Goal: Information Seeking & Learning: Learn about a topic

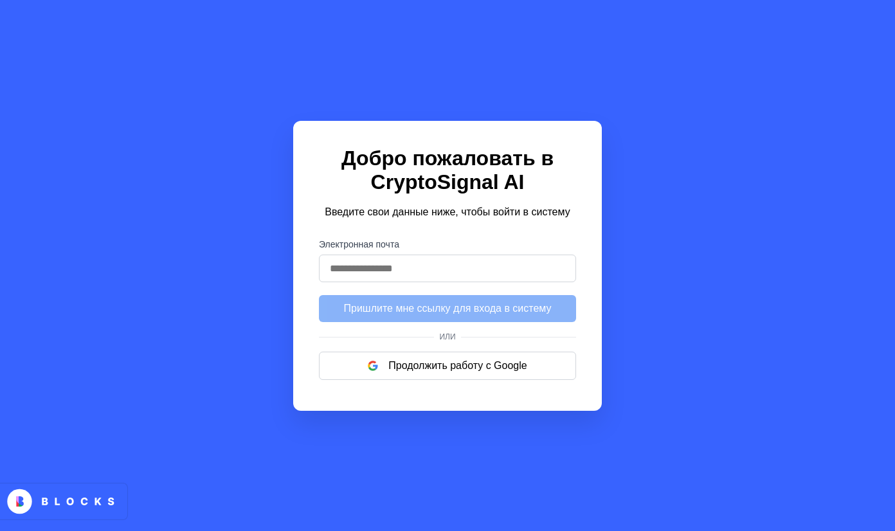
click at [375, 276] on input "Электронная почта" at bounding box center [447, 269] width 257 height 28
type input "**********"
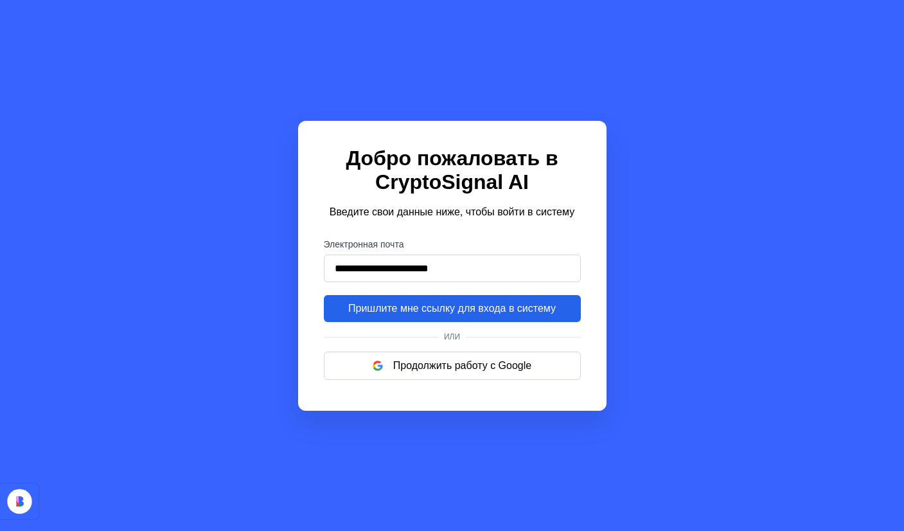
click at [340, 316] on button "Пришлите мне ссылку для входа в систему" at bounding box center [452, 308] width 257 height 27
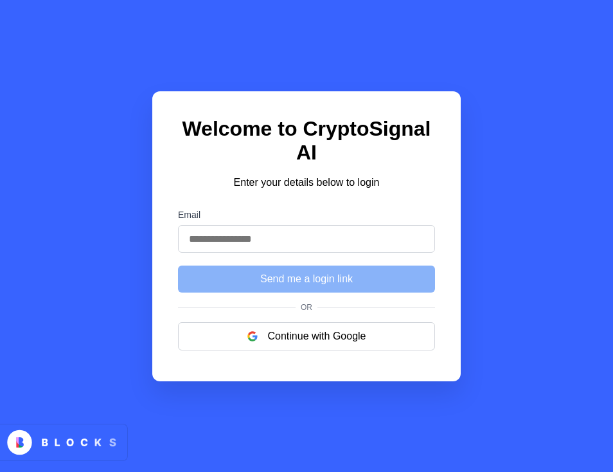
click at [267, 242] on input "Email" at bounding box center [306, 239] width 257 height 28
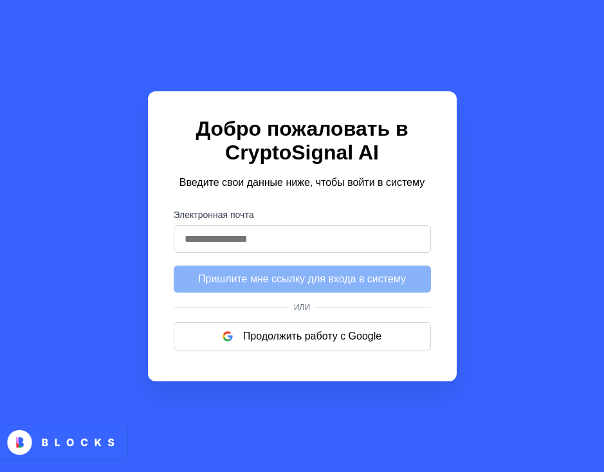
type input "**********"
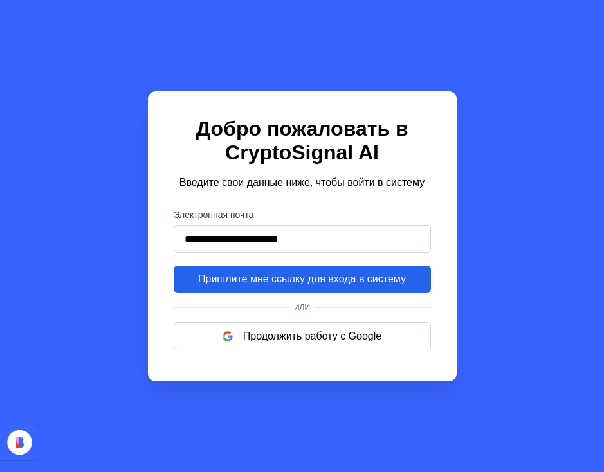
click at [330, 289] on button "Пришлите мне ссылку для входа в систему" at bounding box center [302, 278] width 257 height 27
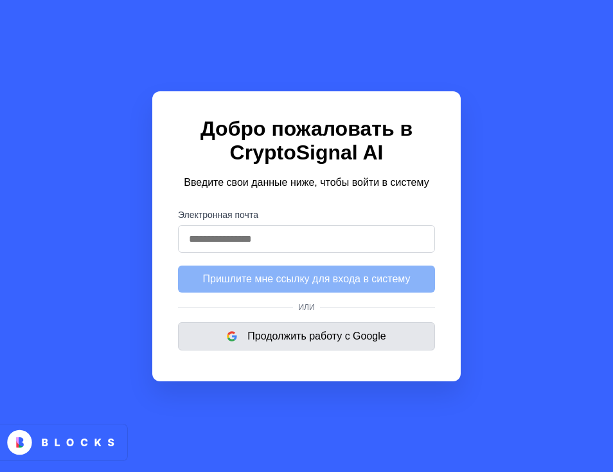
click at [327, 342] on ya-tr-span "Продолжить работу с Google" at bounding box center [316, 336] width 138 height 12
click at [324, 340] on span at bounding box center [326, 336] width 17 height 8
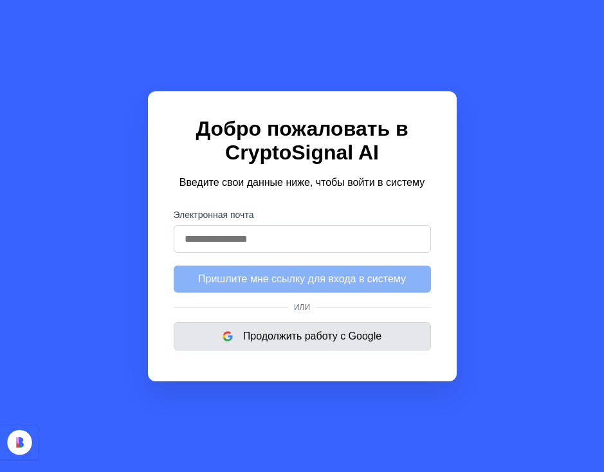
click at [385, 339] on button "Продолжить работу с Google" at bounding box center [302, 336] width 257 height 28
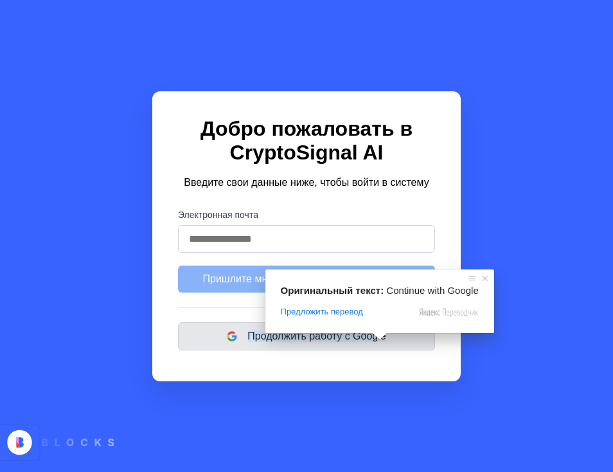
click at [371, 342] on ya-tr-span "Продолжить работу с Google" at bounding box center [316, 336] width 138 height 12
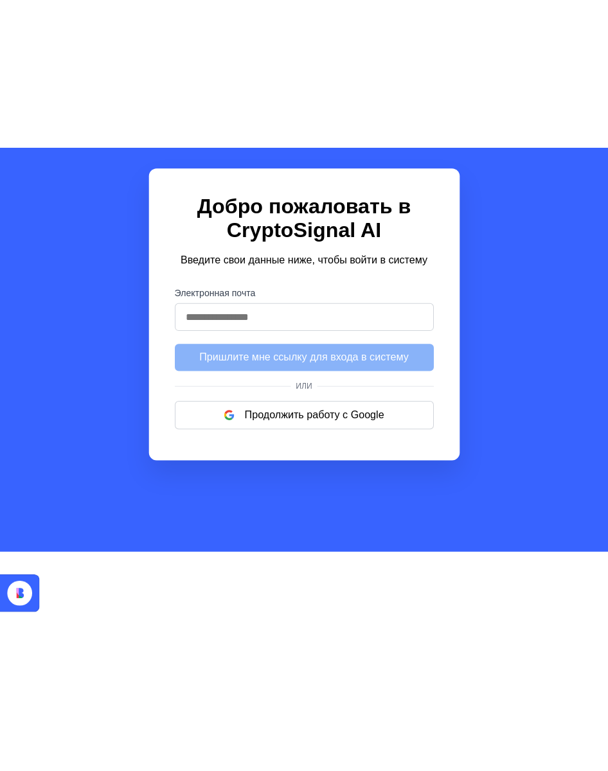
scroll to position [74, 0]
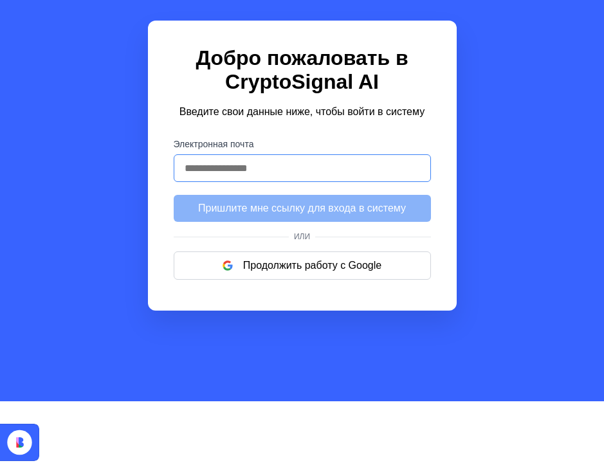
click at [248, 171] on input "Электронная почта" at bounding box center [302, 168] width 257 height 28
click at [21, 451] on icon at bounding box center [19, 442] width 24 height 24
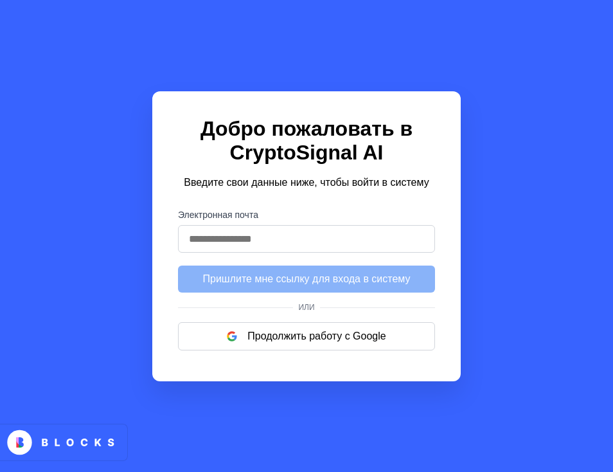
click at [406, 379] on div "Добро пожаловать в CryptoSignal AI Введите свои данные ниже, чтобы войти в сист…" at bounding box center [306, 236] width 309 height 290
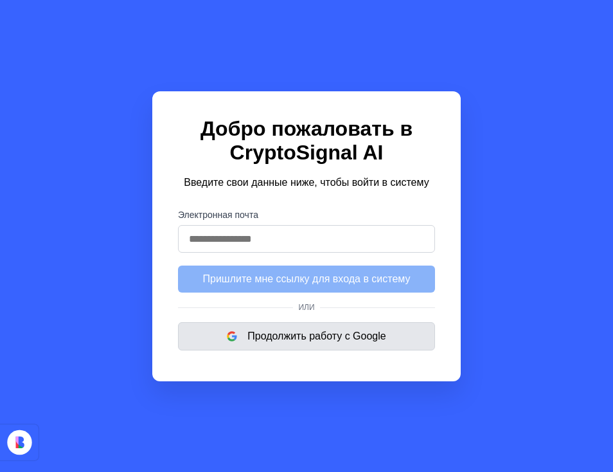
click at [387, 342] on button "Продолжить работу с Google" at bounding box center [306, 336] width 257 height 28
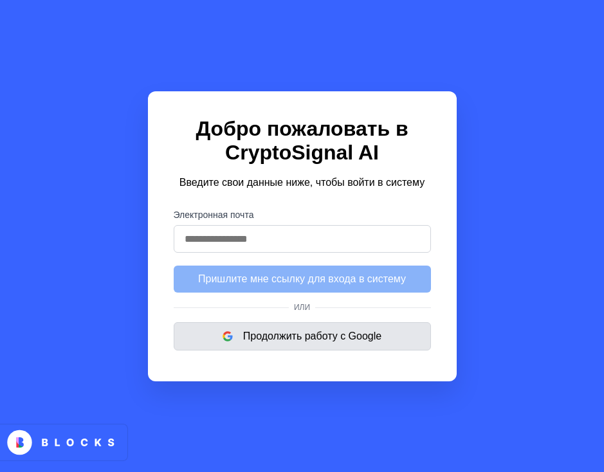
click at [383, 347] on button "Продолжить работу с Google" at bounding box center [302, 336] width 257 height 28
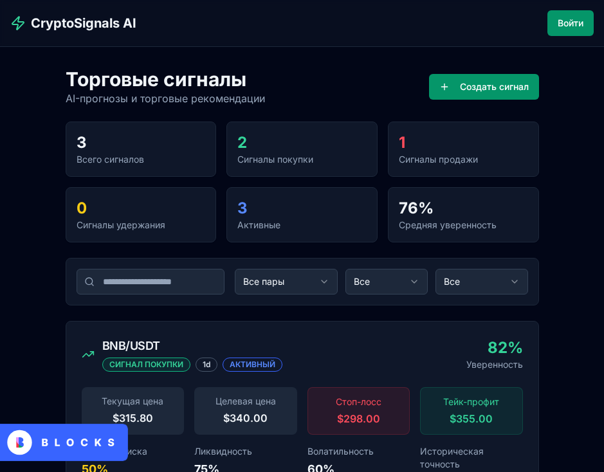
click at [286, 74] on div "Торговые сигналы AI-прогнозы и торговые рекомендации Создать сигнал" at bounding box center [302, 86] width 473 height 39
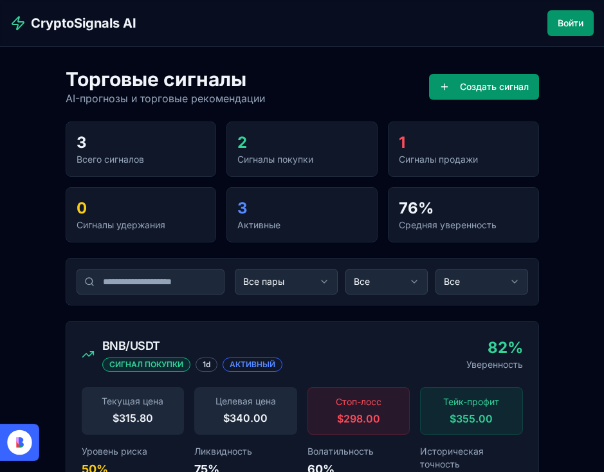
click at [19, 440] on icon at bounding box center [17, 440] width 3 height 7
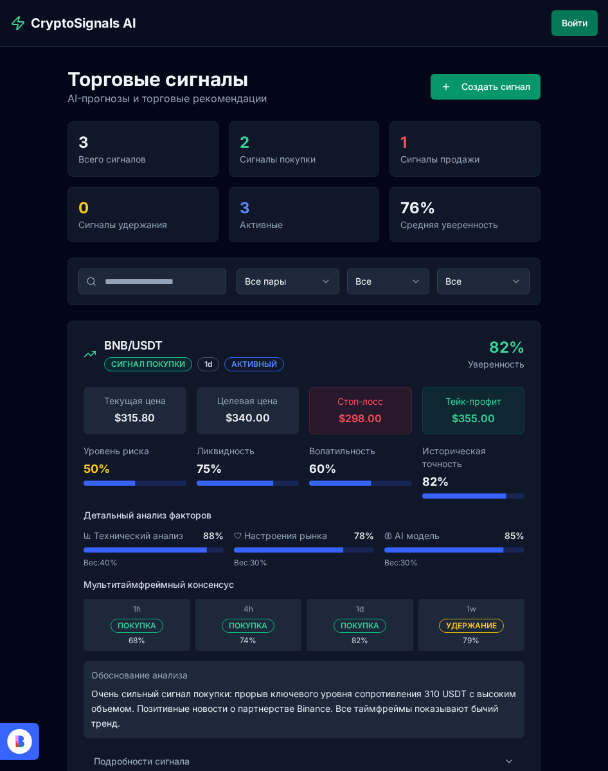
click at [569, 17] on button "Войти" at bounding box center [575, 23] width 46 height 26
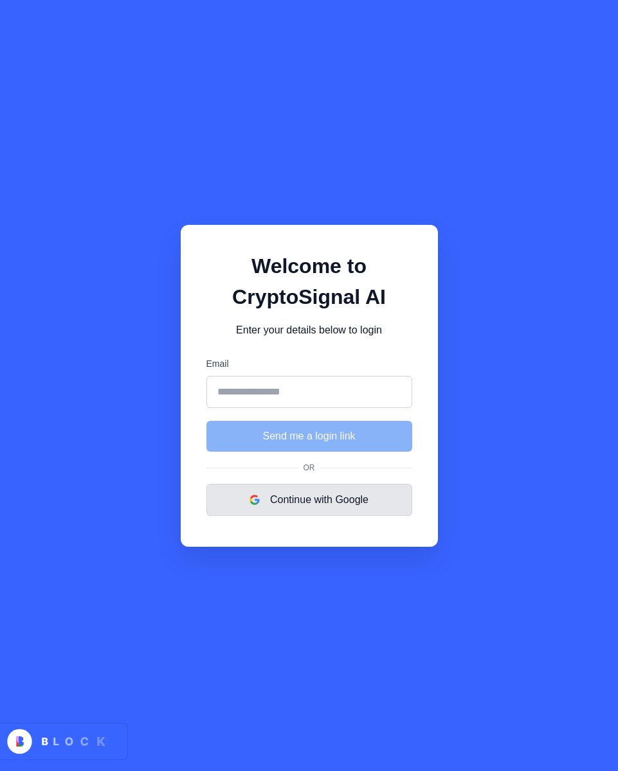
click at [310, 503] on button "Continue with Google" at bounding box center [309, 500] width 206 height 32
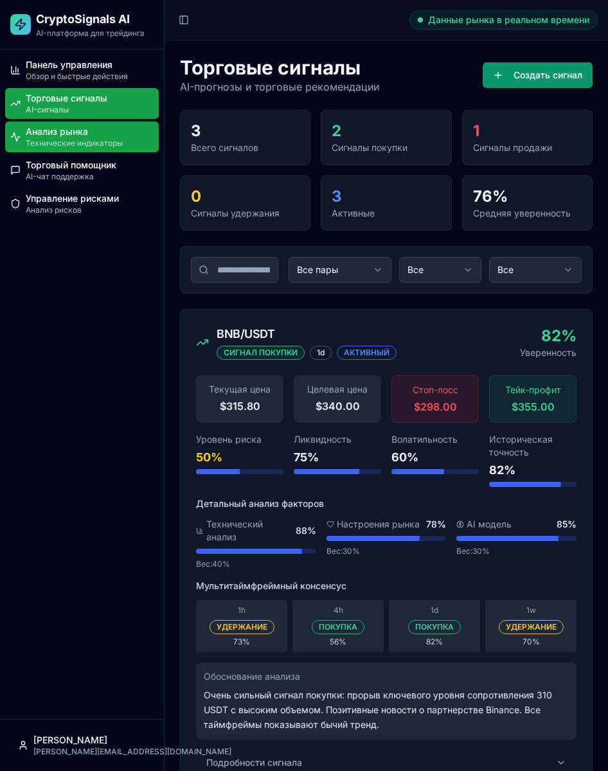
click at [97, 135] on div "Анализ рынка" at bounding box center [90, 131] width 128 height 13
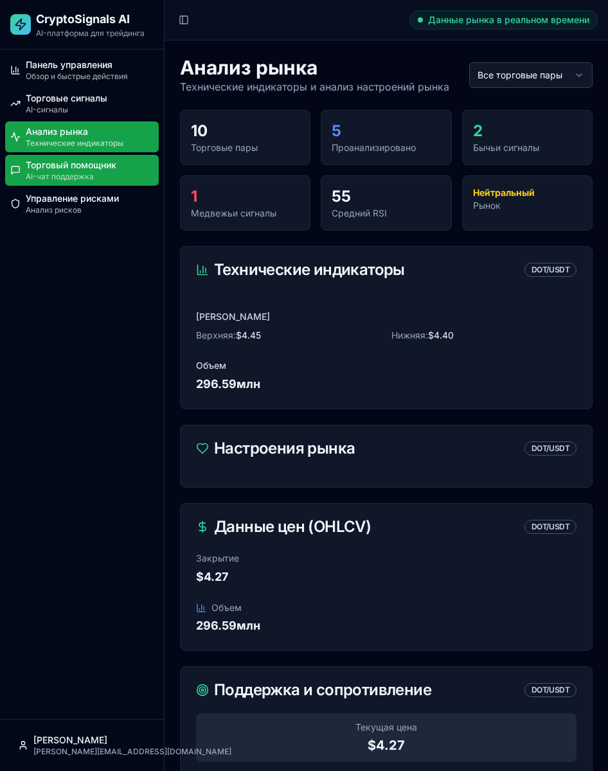
click at [115, 166] on div "Торговый помощник" at bounding box center [90, 165] width 128 height 13
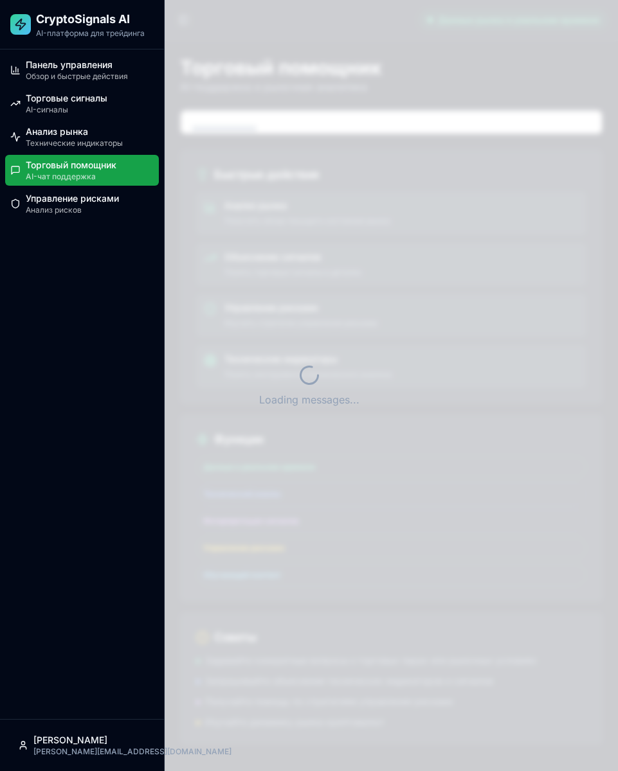
scroll to position [221, 0]
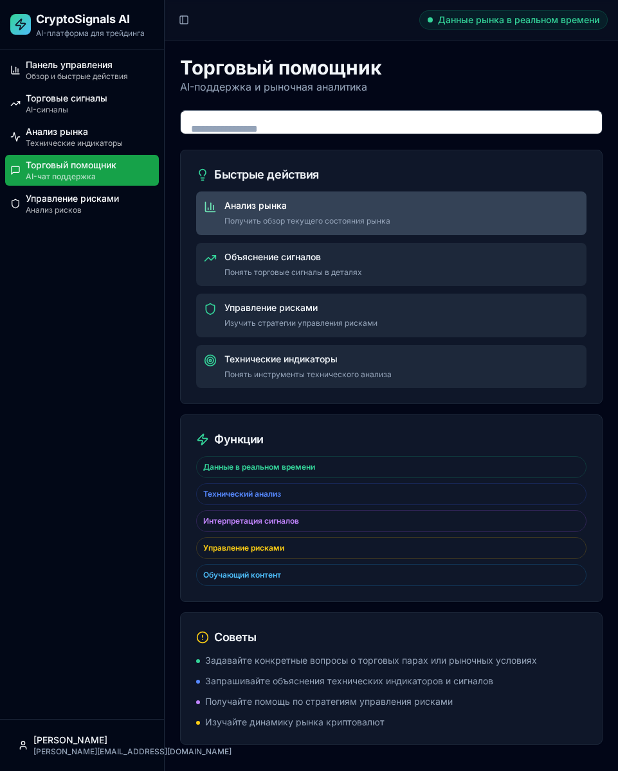
click at [255, 207] on div "Анализ рынка" at bounding box center [401, 205] width 354 height 13
click at [252, 210] on div "Анализ рынка" at bounding box center [401, 205] width 354 height 13
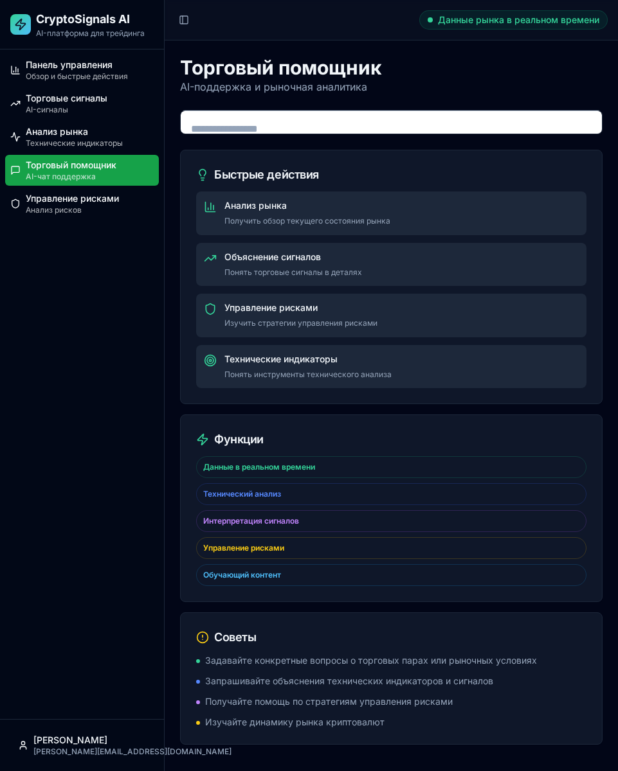
click at [221, 129] on textarea at bounding box center [391, 136] width 421 height 51
click at [220, 122] on textarea at bounding box center [391, 136] width 421 height 51
type textarea "**********"
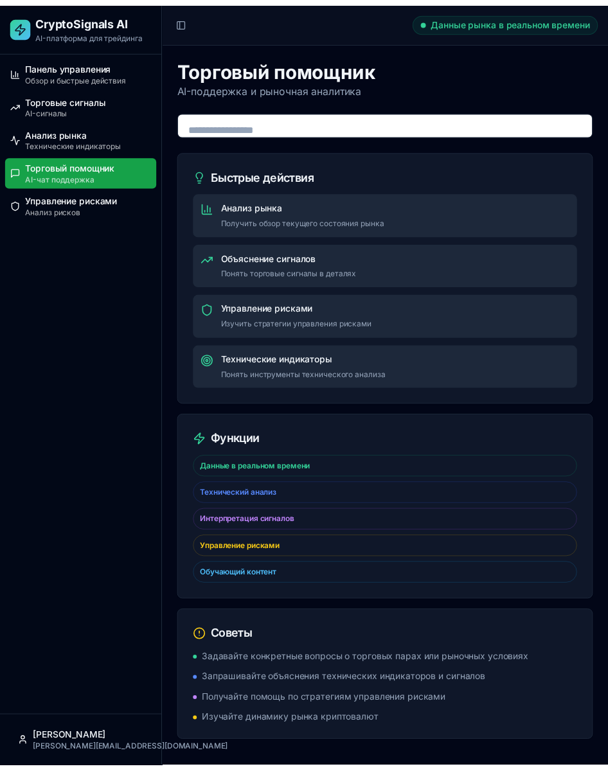
scroll to position [319, 0]
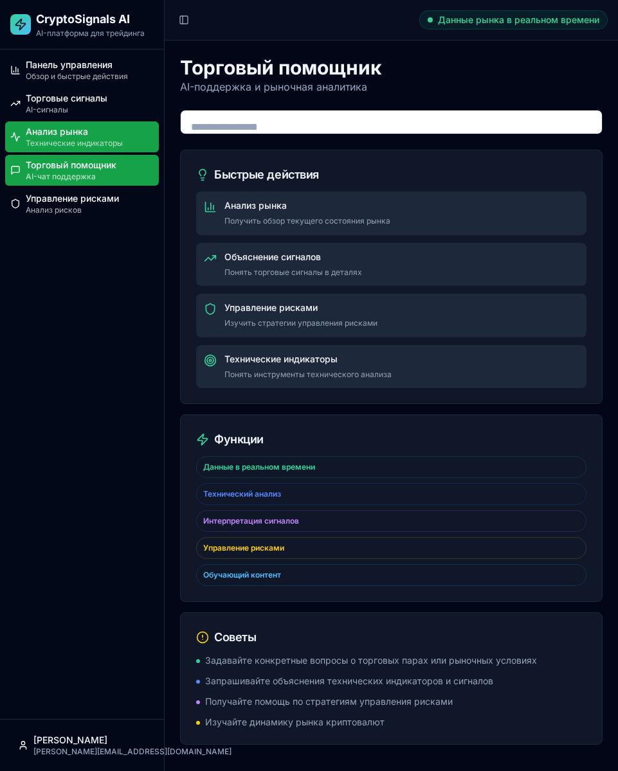
click at [78, 144] on div "Технические индикаторы" at bounding box center [90, 143] width 128 height 10
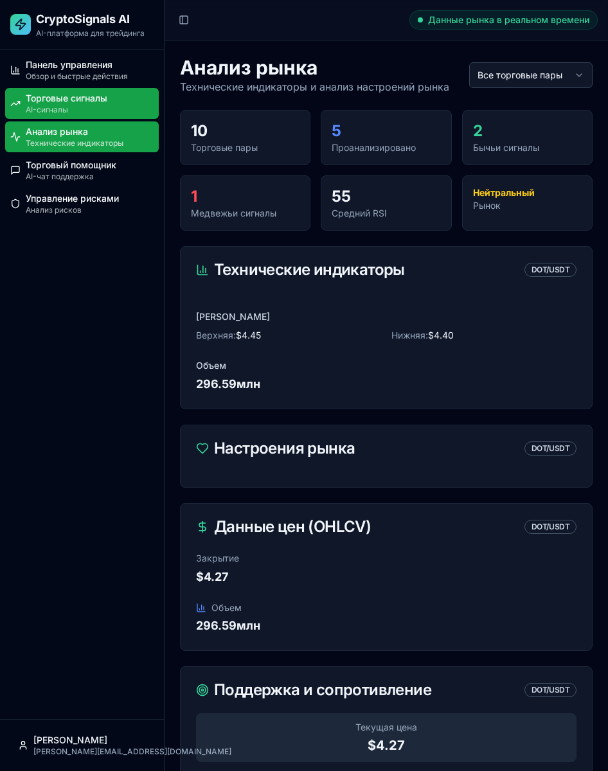
click at [78, 88] on link "Торговые сигналы AI-сигналы" at bounding box center [82, 103] width 154 height 31
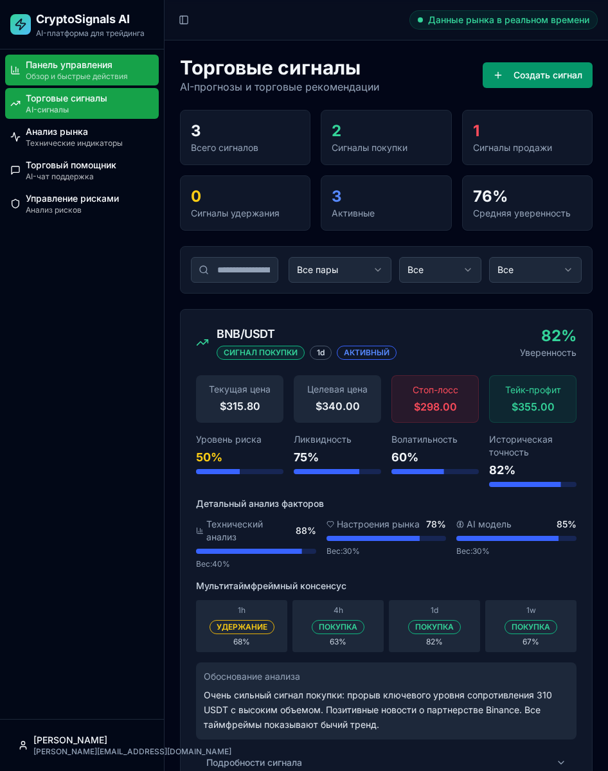
click at [90, 57] on link "Панель управления Обзор и быстрые действия" at bounding box center [82, 70] width 154 height 31
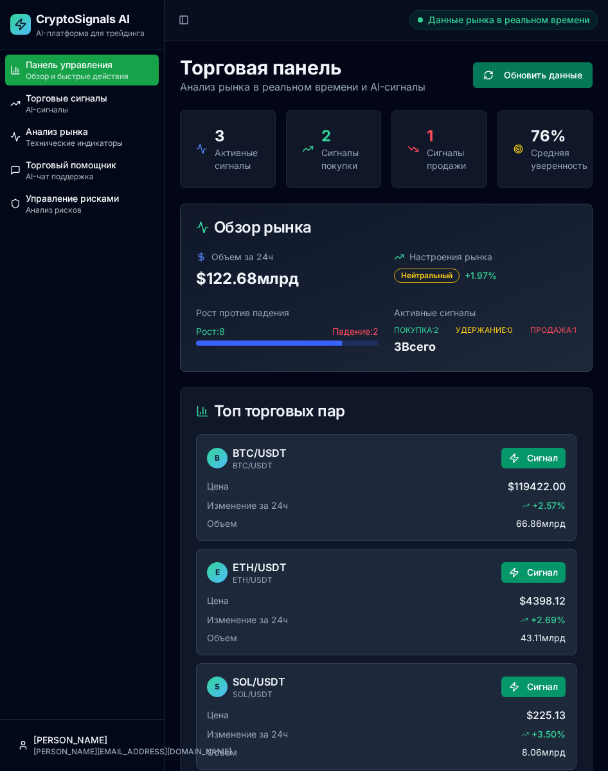
click at [521, 78] on button "Обновить данные" at bounding box center [533, 75] width 120 height 26
